Goal: Transaction & Acquisition: Purchase product/service

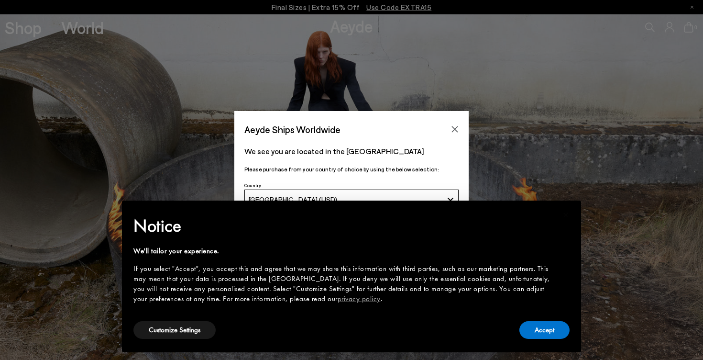
click at [19, 25] on div "Aeyde Ships Worldwide We see you are located in the United States Please purcha…" at bounding box center [351, 180] width 703 height 360
click at [178, 334] on button "Customize Settings" at bounding box center [174, 330] width 82 height 18
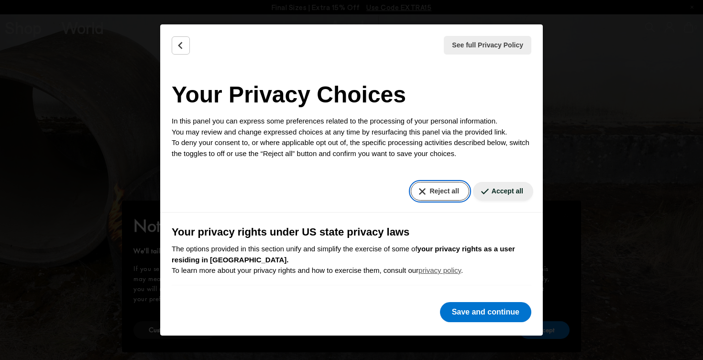
click at [454, 183] on button "Reject all" at bounding box center [440, 191] width 58 height 19
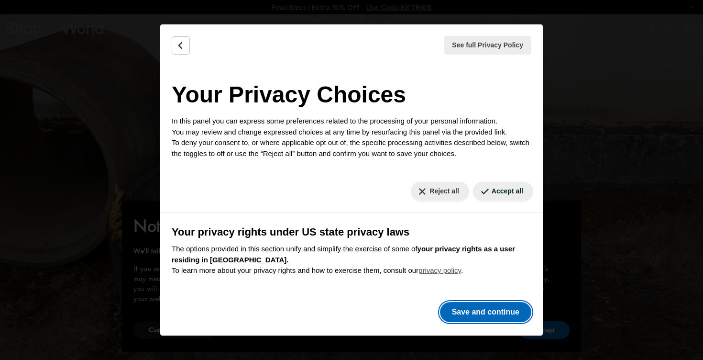
click at [475, 313] on button "Save and continue" at bounding box center [485, 312] width 91 height 20
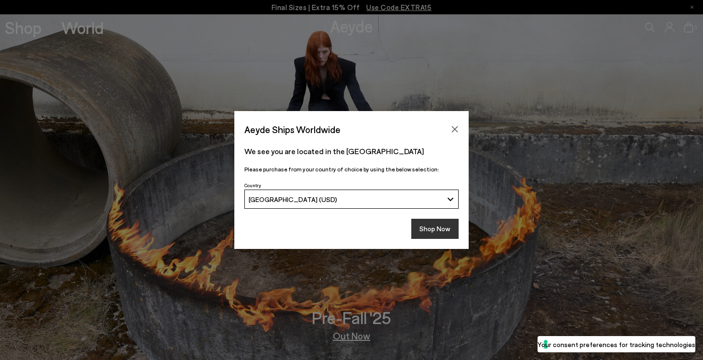
click at [446, 226] on button "Shop Now" at bounding box center [434, 229] width 47 height 20
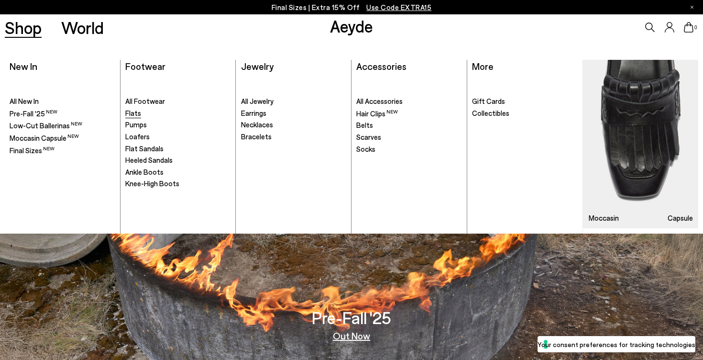
click at [134, 113] on span "Flats" at bounding box center [133, 113] width 16 height 9
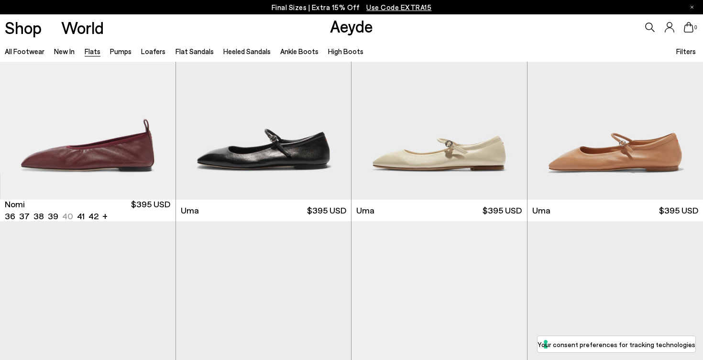
scroll to position [578, 0]
